Goal: Task Accomplishment & Management: Manage account settings

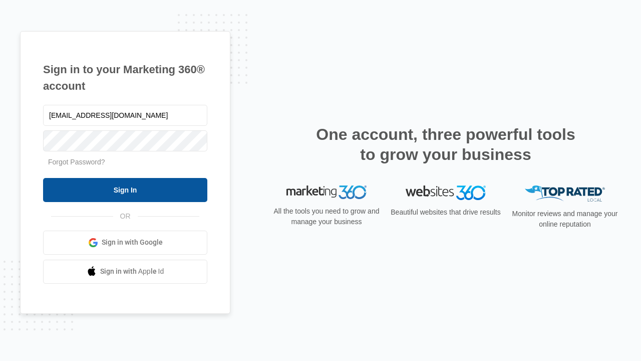
click at [125, 189] on input "Sign In" at bounding box center [125, 190] width 164 height 24
